Goal: Task Accomplishment & Management: Manage account settings

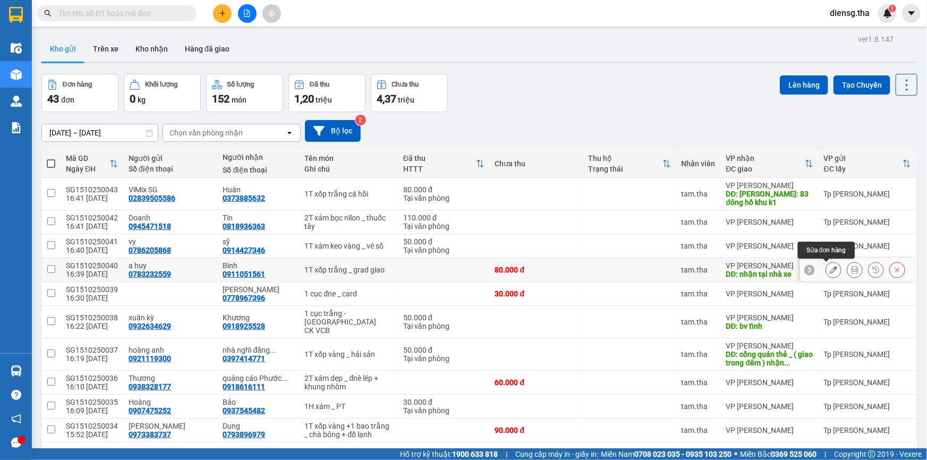
click at [830, 268] on icon at bounding box center [833, 269] width 7 height 7
click at [822, 268] on main "ver 1.8.147 Kho gửi Trên xe Kho nhận Hàng đã giao Đơn hàng 43 đơn Khối lượng 0 …" at bounding box center [463, 224] width 927 height 448
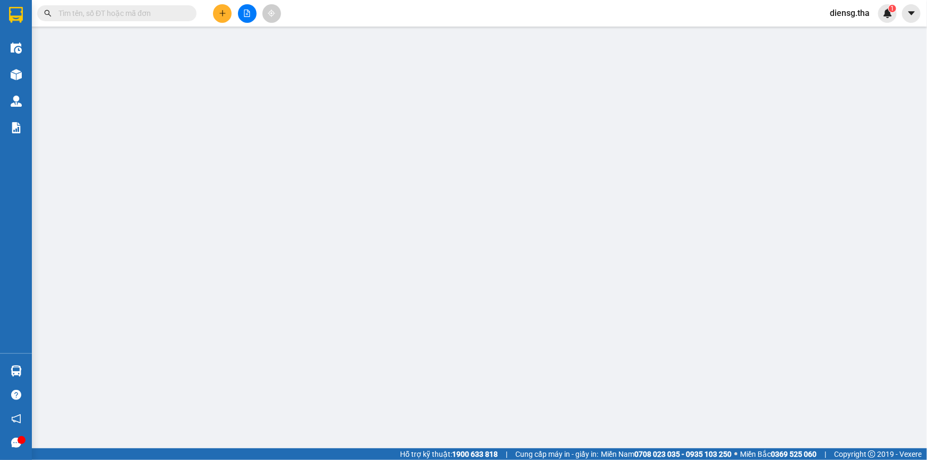
type input "0783232559"
type input "a huy"
type input "0911051561"
type input "Bình"
type input "nhận tại nhà xe"
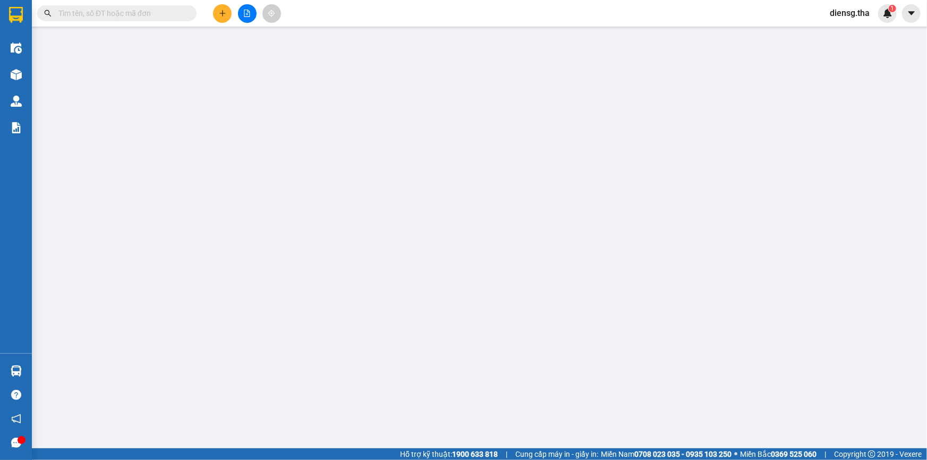
type input "80.000"
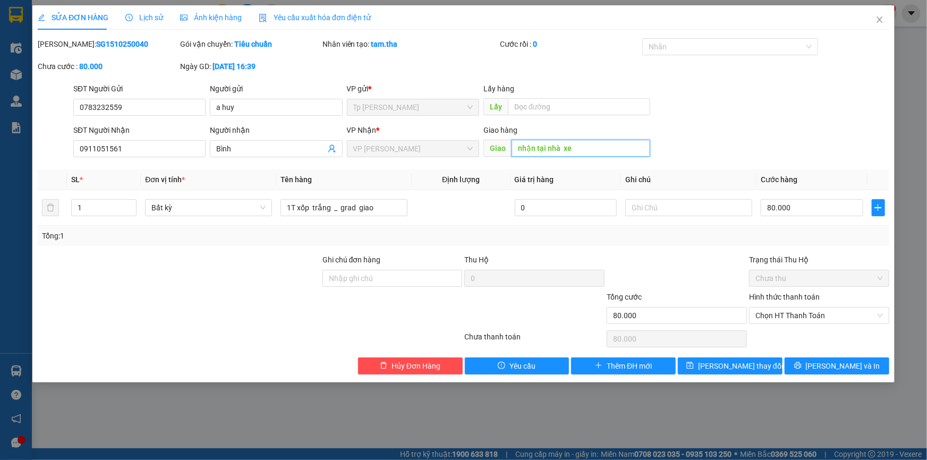
click at [515, 144] on input "nhận tại nhà xe" at bounding box center [581, 148] width 139 height 17
click at [260, 149] on input "Bình" at bounding box center [270, 149] width 109 height 12
type input "Bình.KCN Thanh Hai"
click at [514, 148] on input "nhận tại nhà xe" at bounding box center [581, 148] width 139 height 17
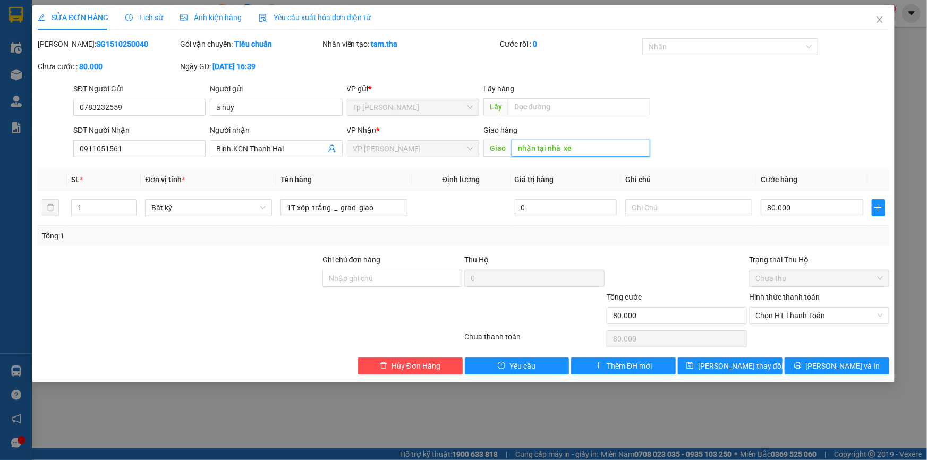
click at [513, 148] on input "nhận tại nhà xe" at bounding box center [581, 148] width 139 height 17
type input "Da hoi k R=nhận tại nhà xe"
click at [733, 366] on span "[PERSON_NAME] thay đổi" at bounding box center [740, 366] width 85 height 12
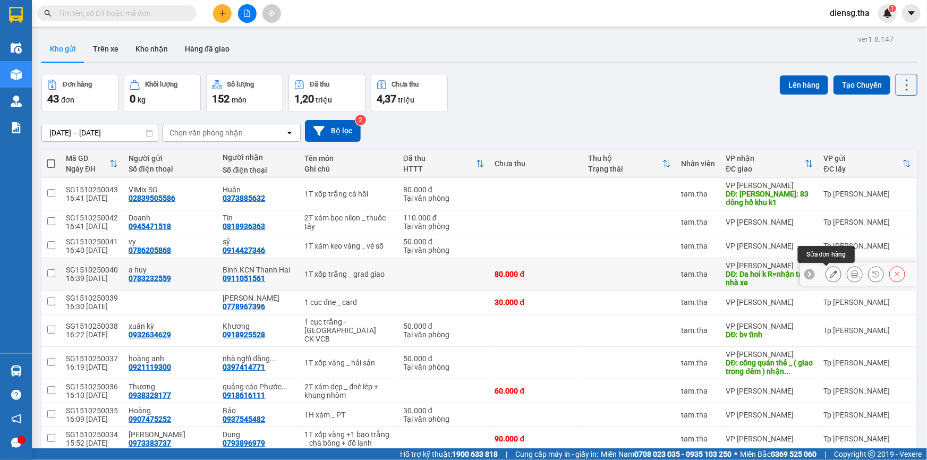
click at [830, 275] on icon at bounding box center [833, 273] width 7 height 7
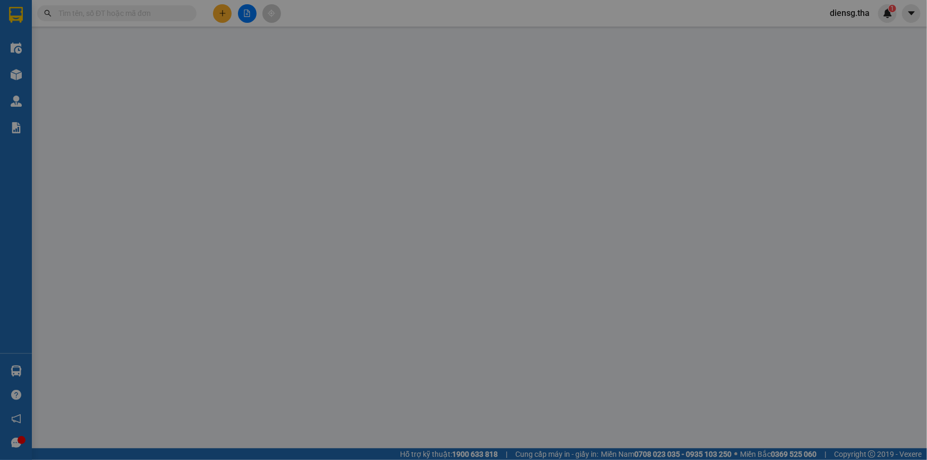
type input "0783232559"
type input "a huy"
type input "0911051561"
type input "Bình.KCN Thanh Hai"
type input "Da hoi k R=nhận tại nhà xe"
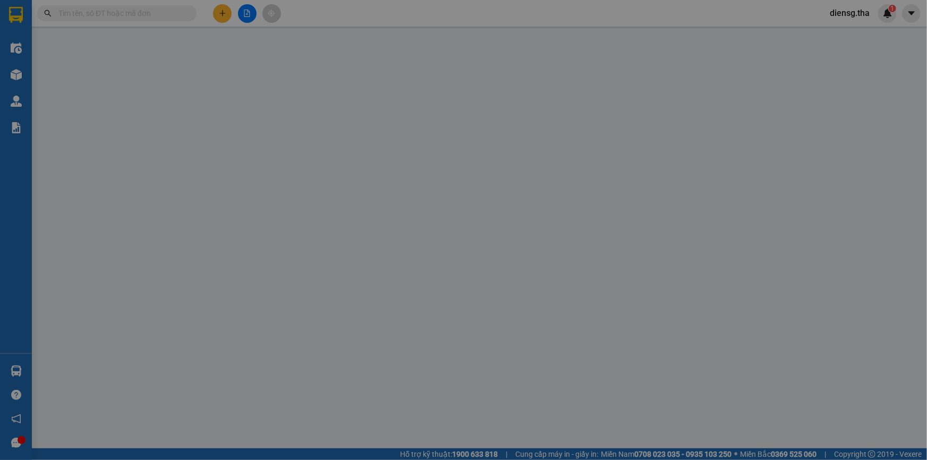
type input "80.000"
